Goal: Task Accomplishment & Management: Manage account settings

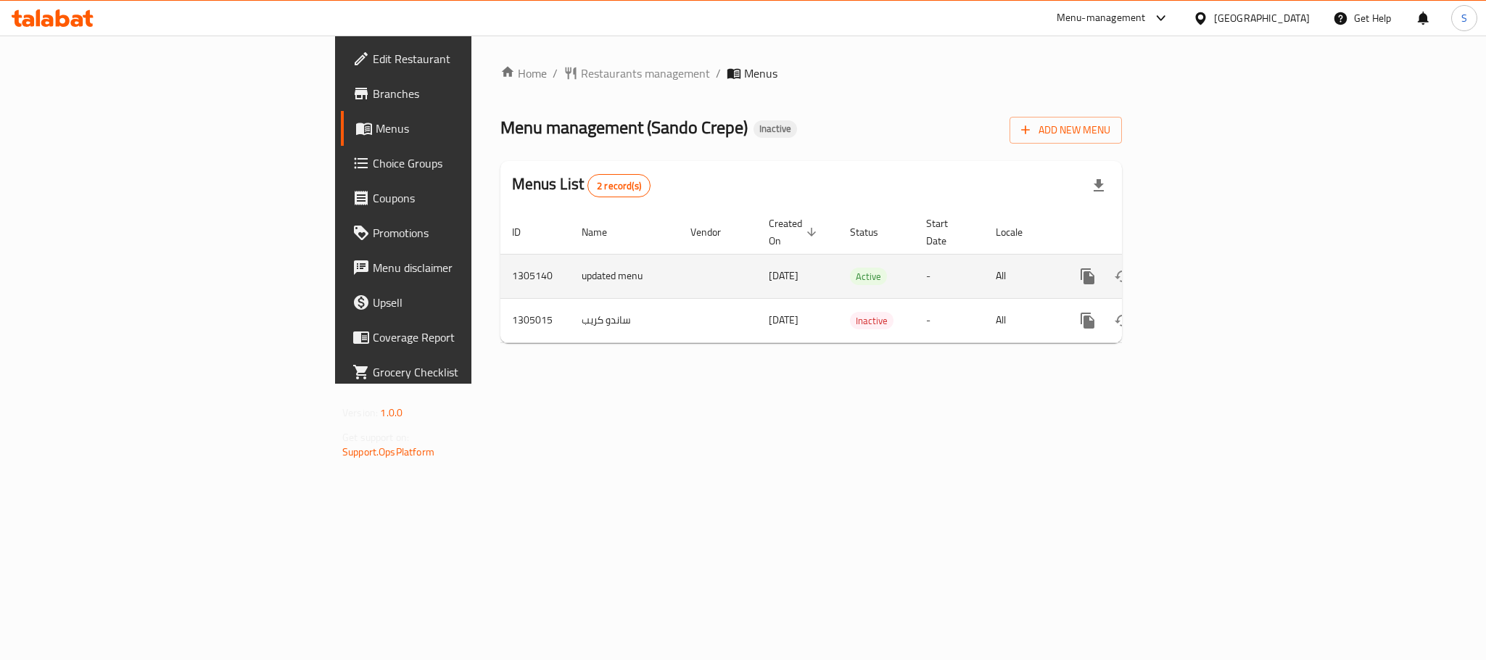
click at [1201, 268] on icon "enhanced table" at bounding box center [1192, 276] width 17 height 17
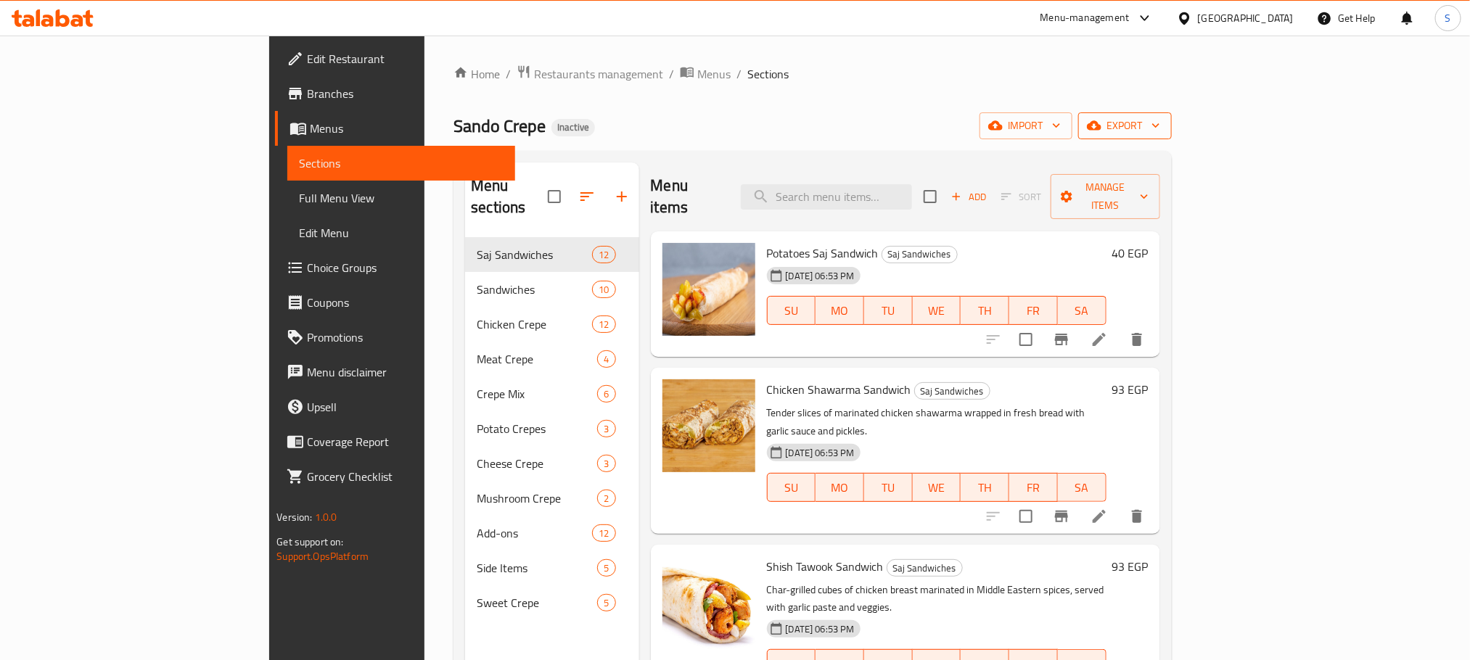
click at [1160, 117] on span "export" at bounding box center [1125, 126] width 70 height 18
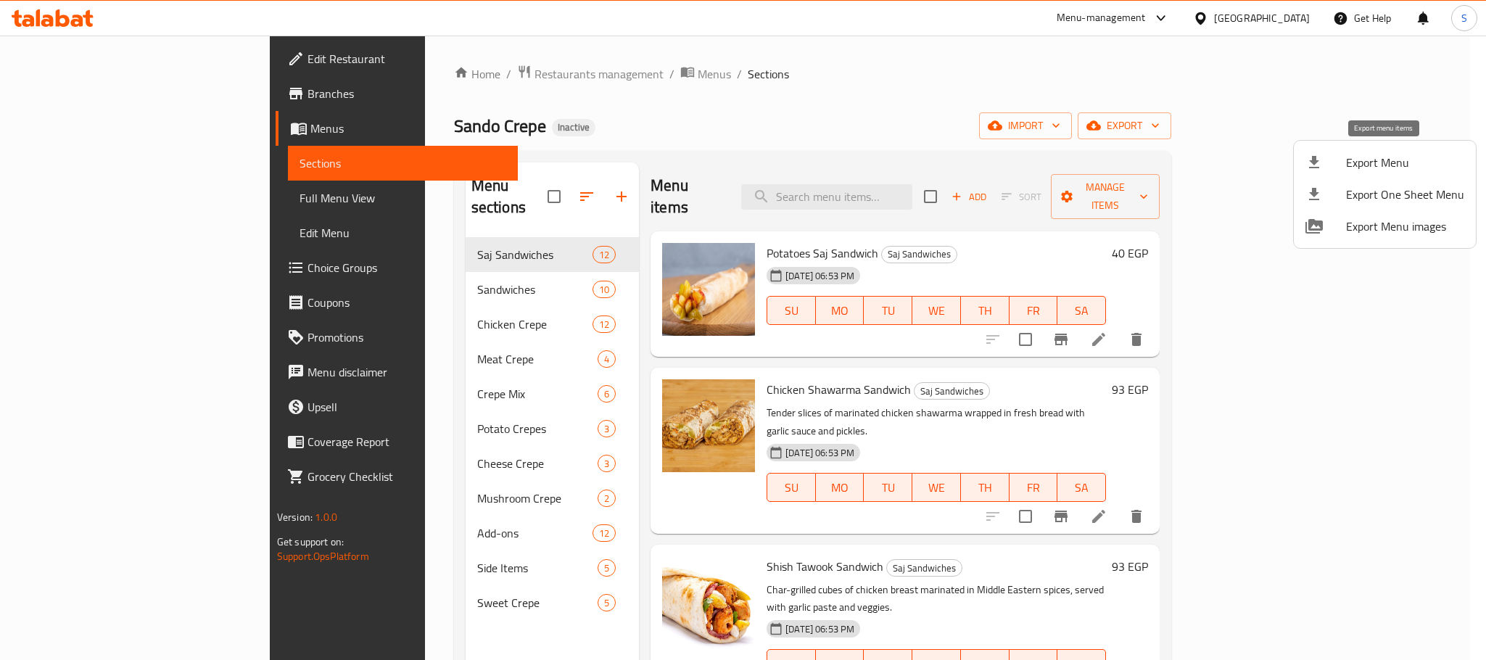
click at [1367, 154] on span "Export Menu" at bounding box center [1405, 162] width 118 height 17
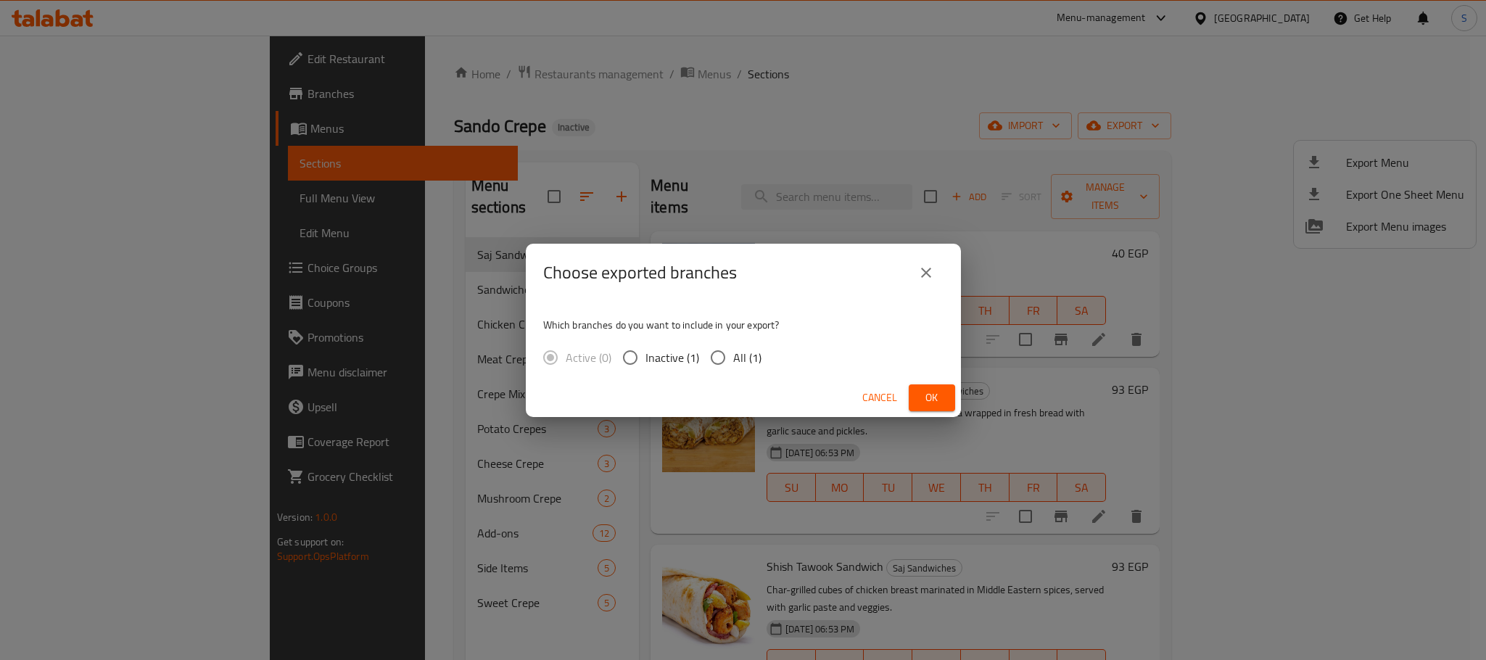
click at [725, 355] on input "All (1)" at bounding box center [718, 357] width 30 height 30
radio input "true"
click at [934, 403] on span "Ok" at bounding box center [932, 398] width 23 height 18
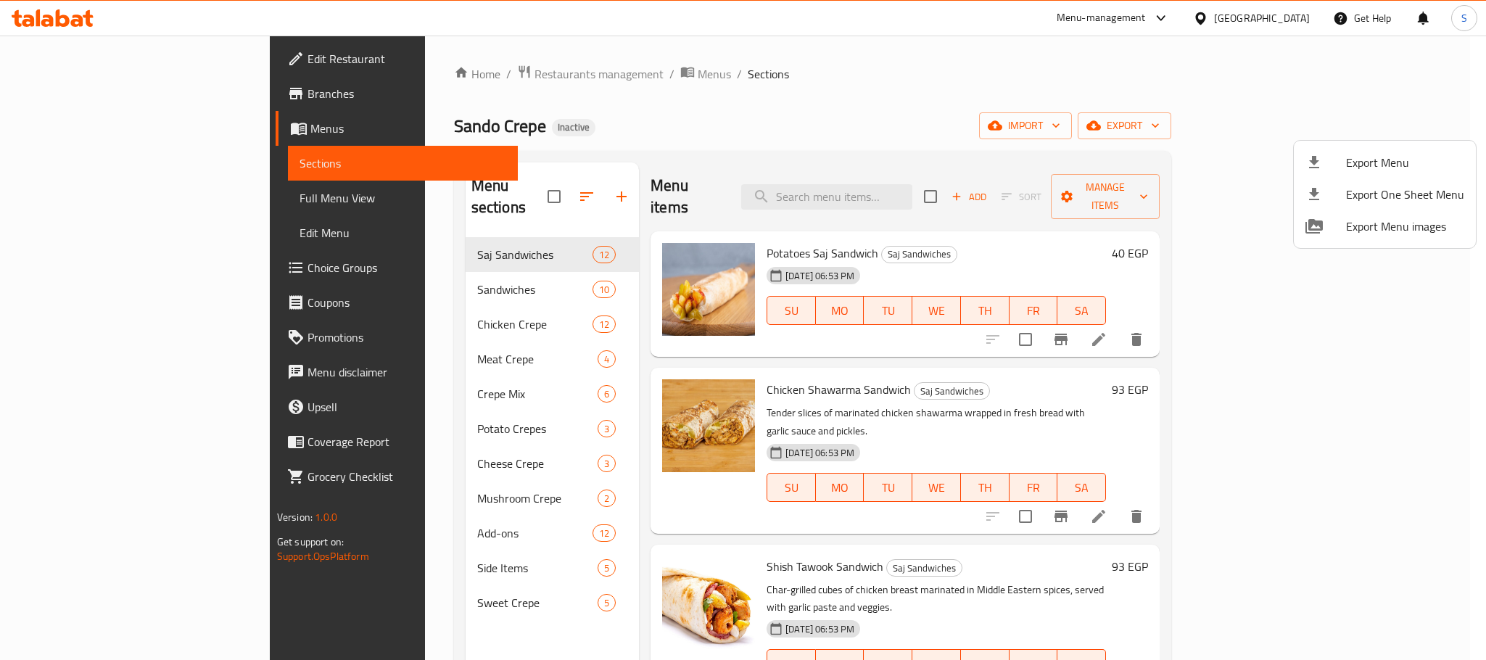
click at [891, 192] on div at bounding box center [743, 330] width 1486 height 660
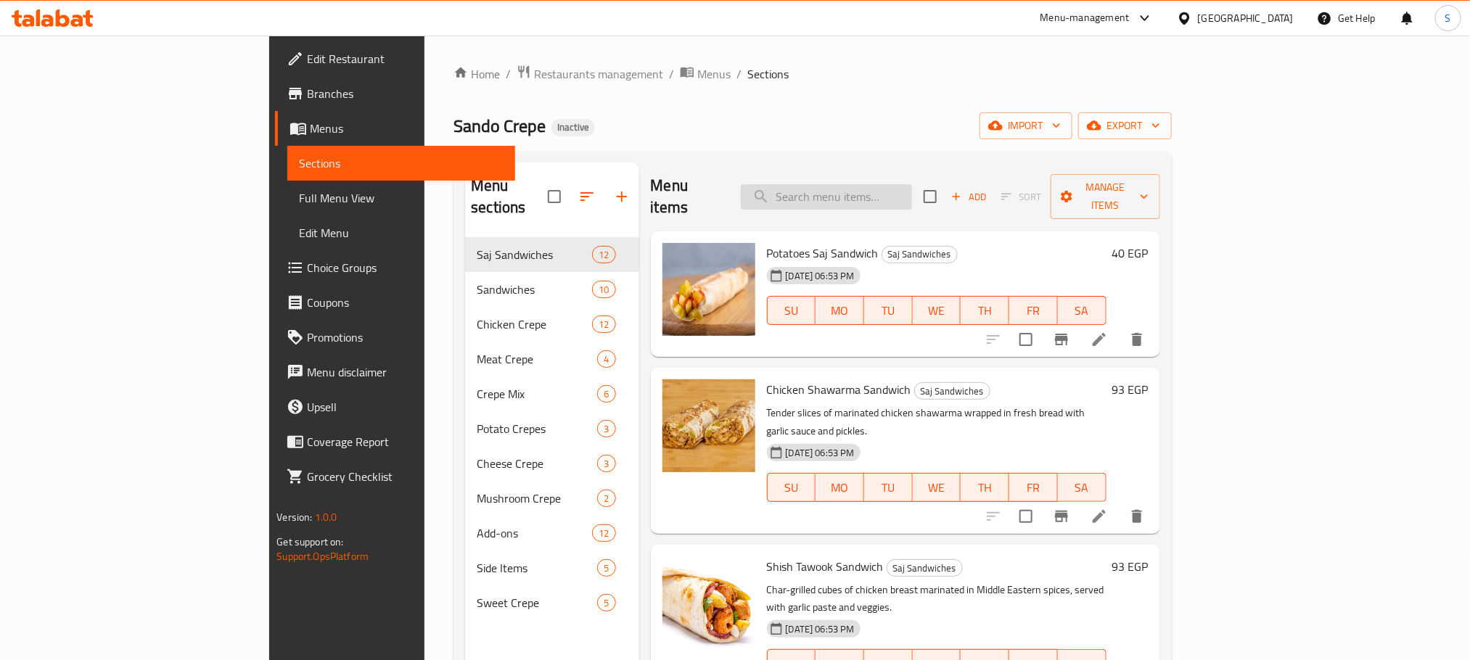
click at [890, 190] on input "search" at bounding box center [826, 196] width 171 height 25
paste input "Sausage Crepe"
click at [890, 190] on input "Sausage Crepe" at bounding box center [826, 196] width 171 height 25
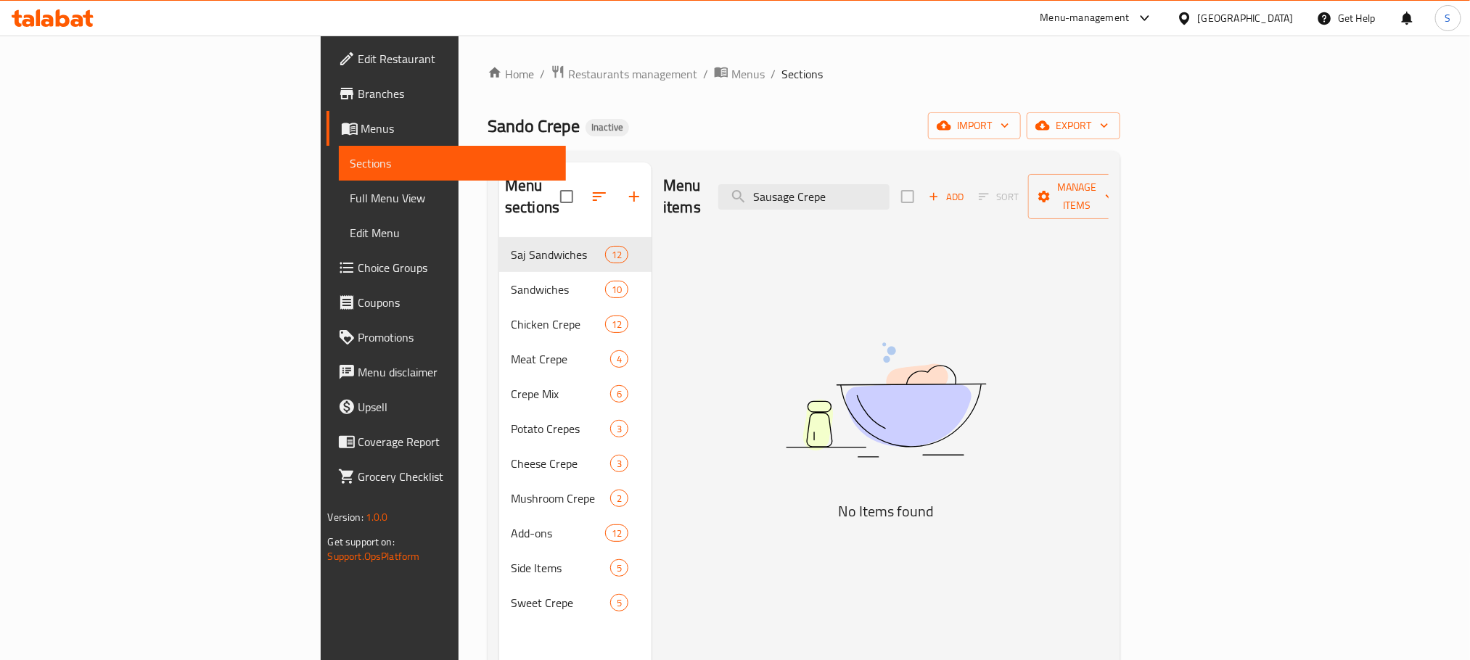
type input "Sausage Crepe"
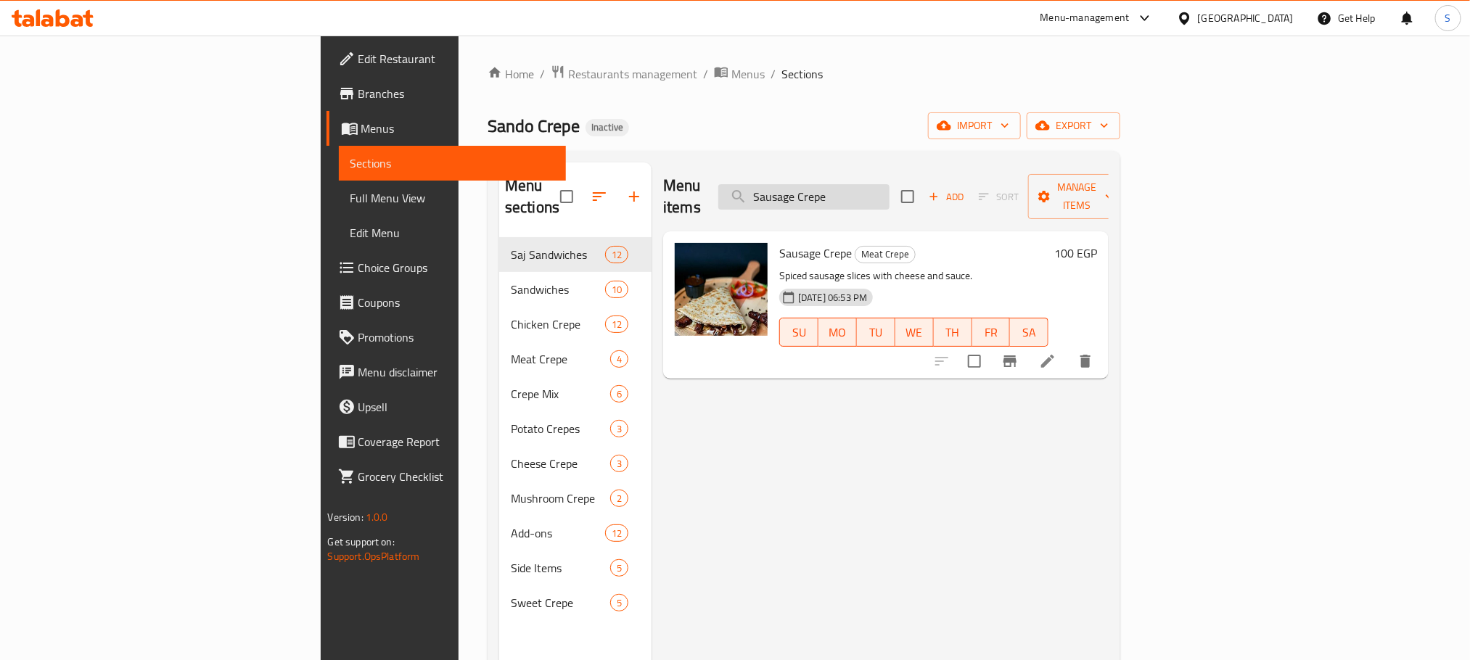
click at [889, 194] on input "Sausage Crepe" at bounding box center [803, 196] width 171 height 25
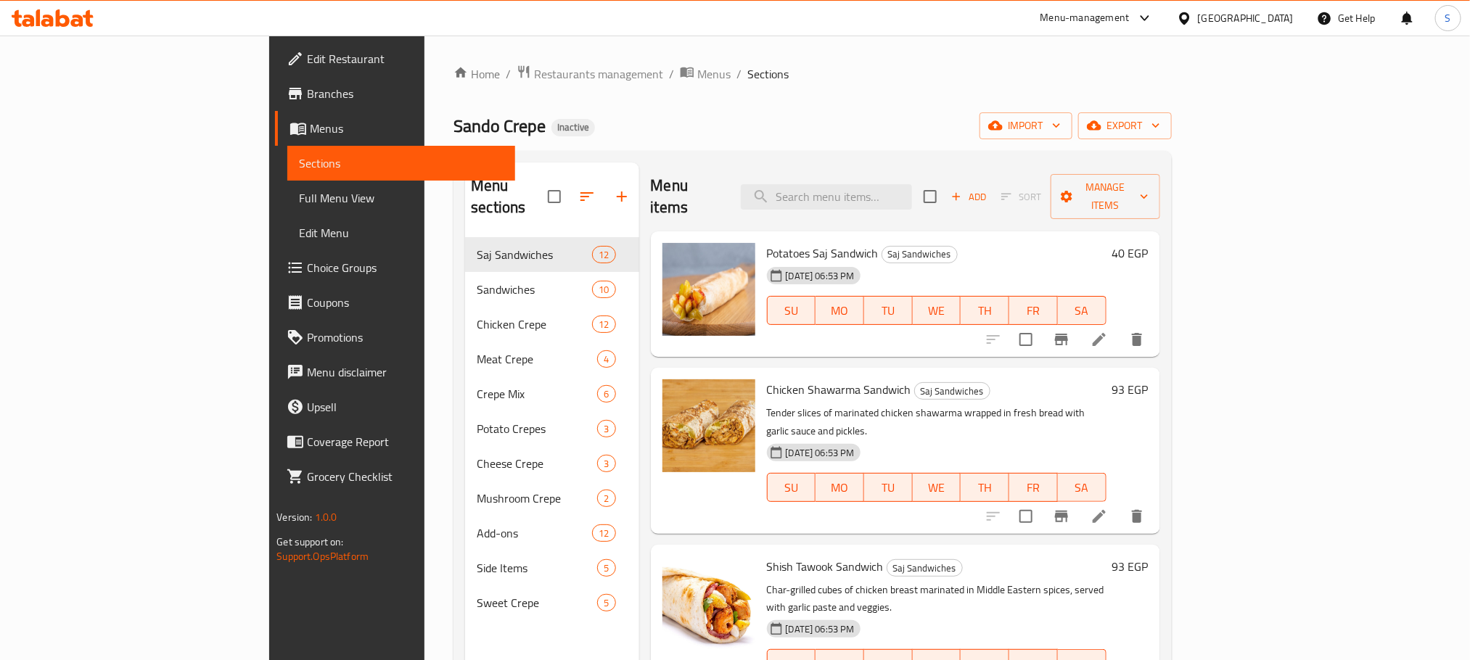
click at [299, 192] on span "Full Menu View" at bounding box center [401, 197] width 204 height 17
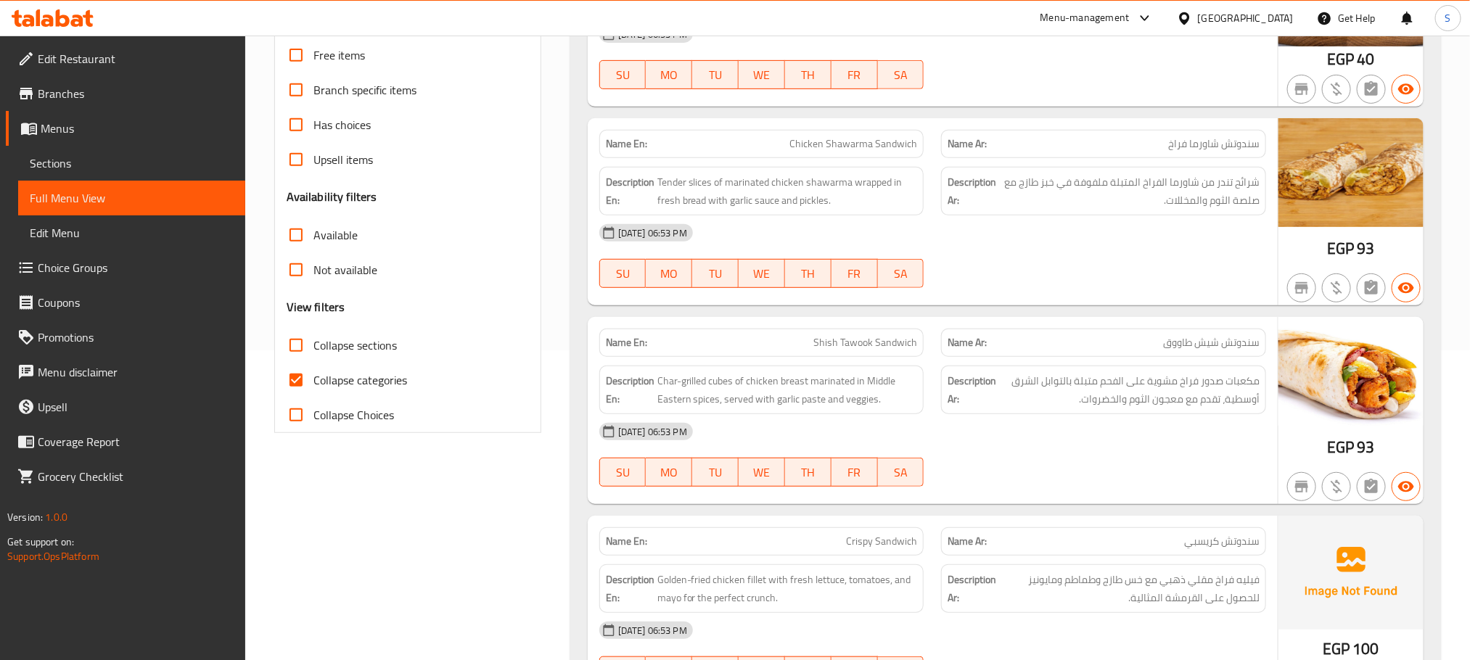
scroll to position [401, 0]
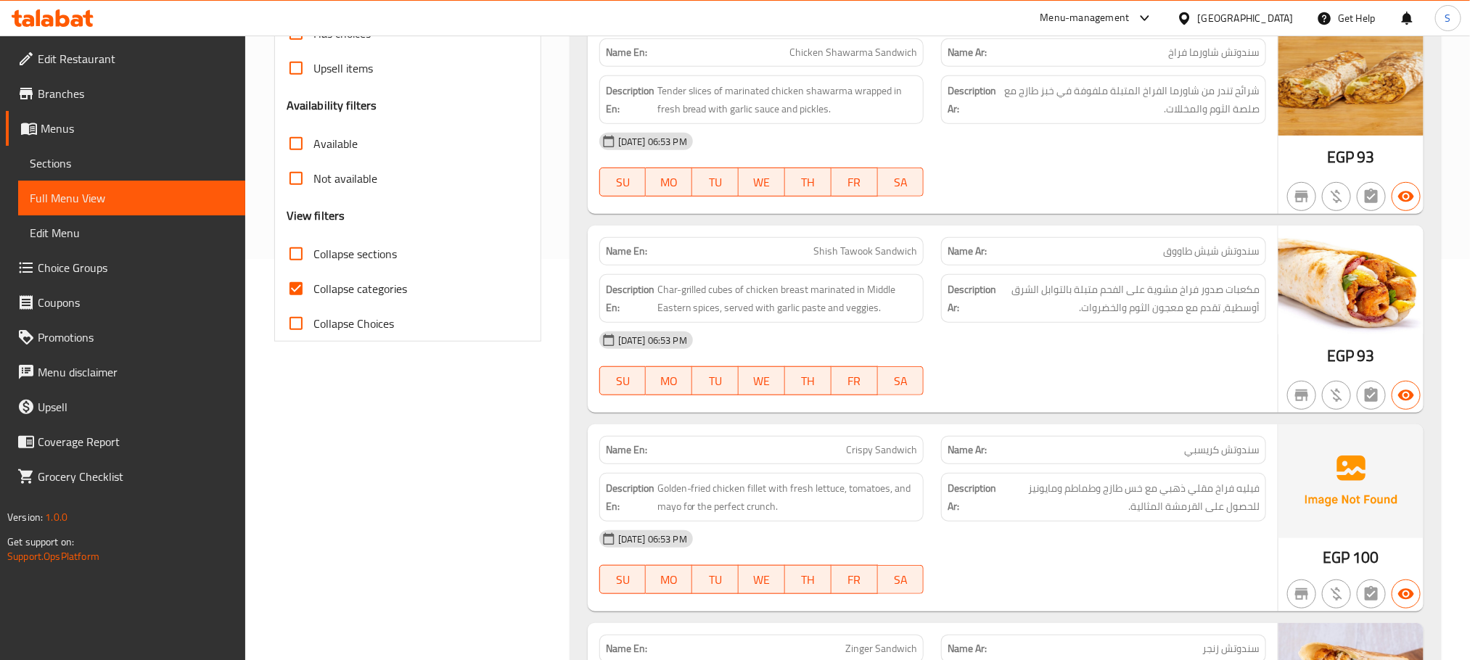
click at [288, 288] on input "Collapse categories" at bounding box center [296, 288] width 35 height 35
checkbox input "false"
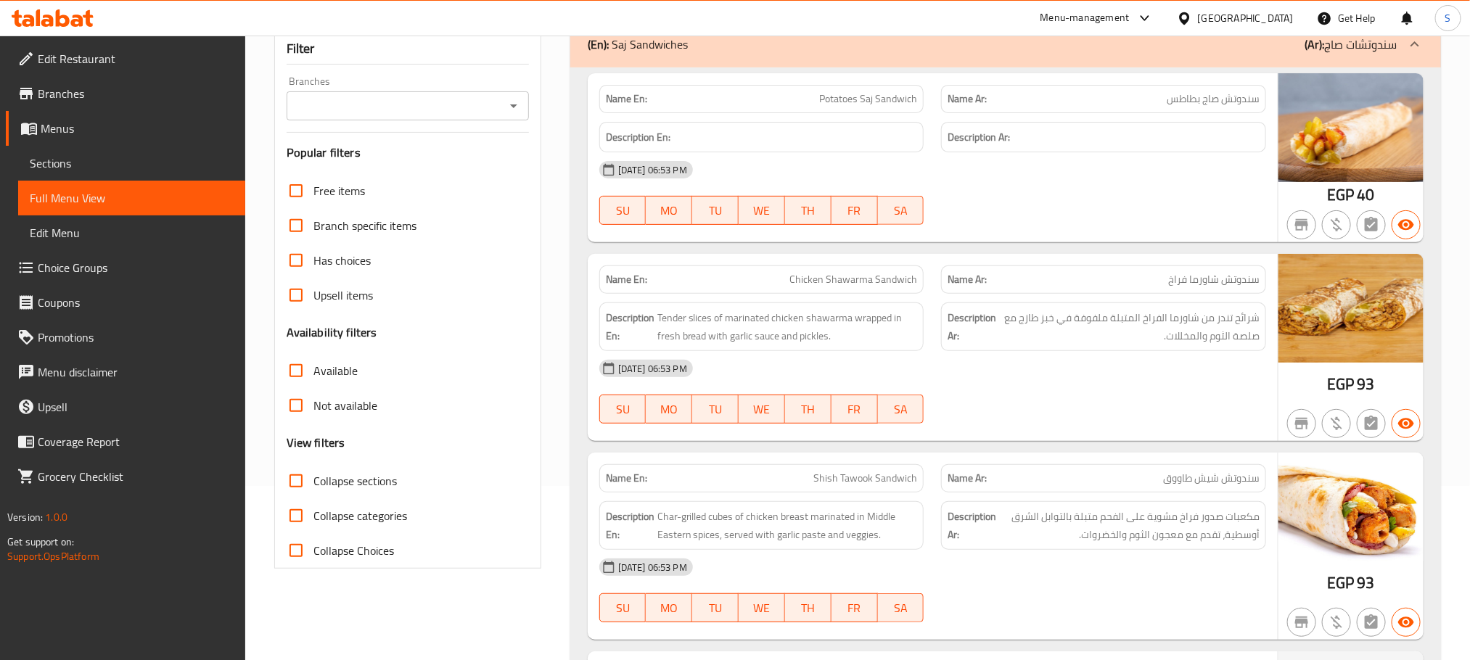
scroll to position [0, 0]
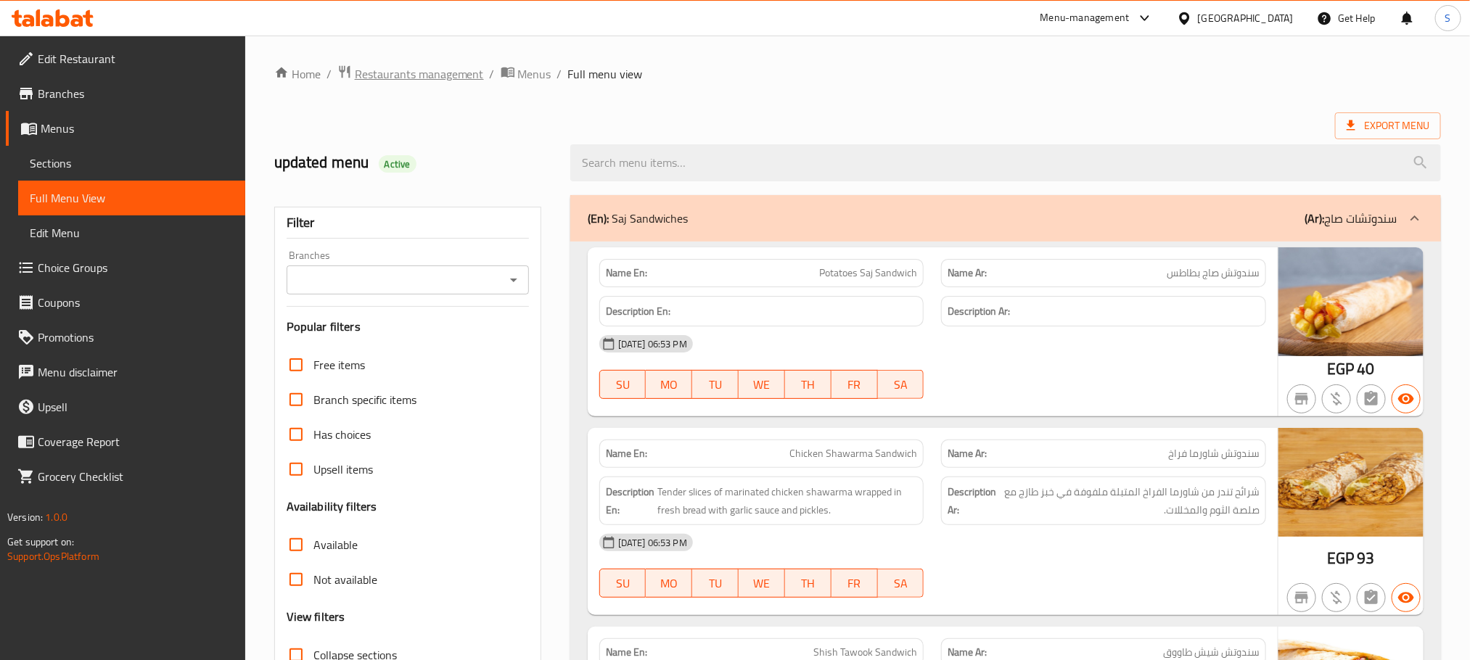
click at [457, 70] on span "Restaurants management" at bounding box center [419, 73] width 129 height 17
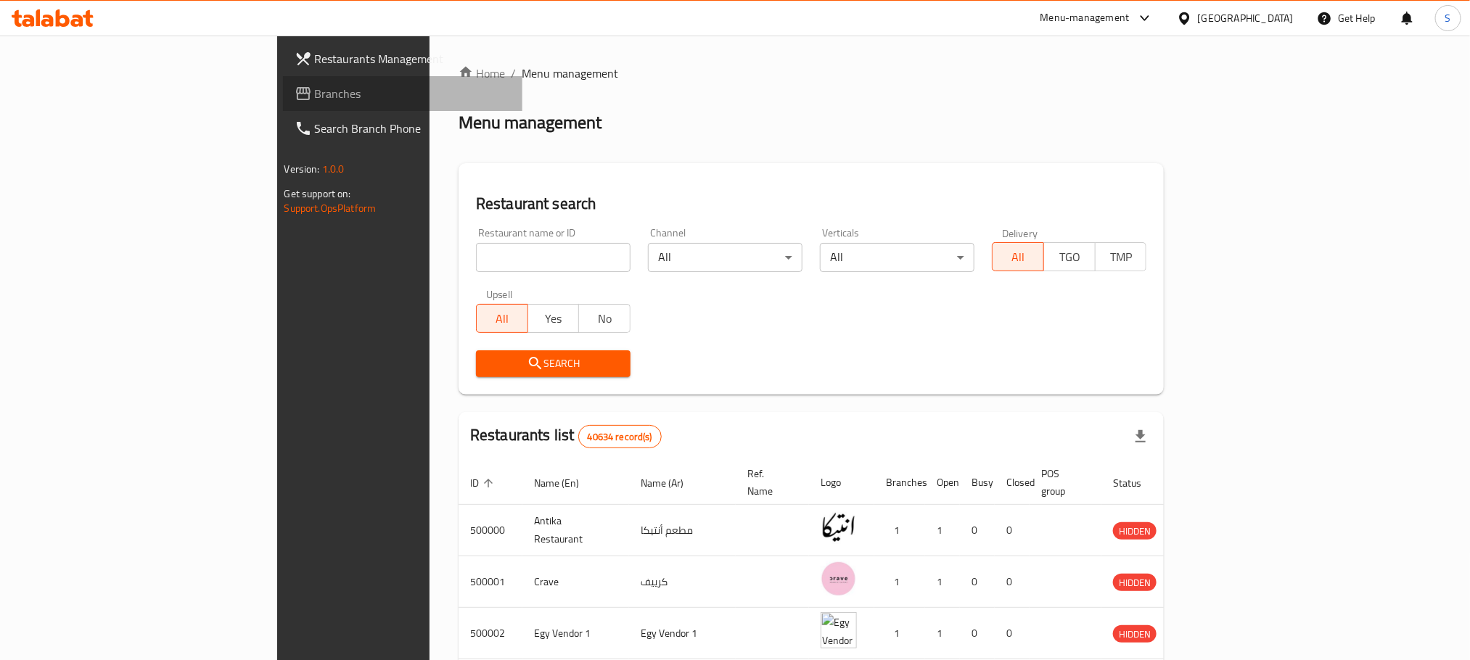
click at [315, 91] on span "Branches" at bounding box center [413, 93] width 196 height 17
